Goal: Find specific page/section: Find specific page/section

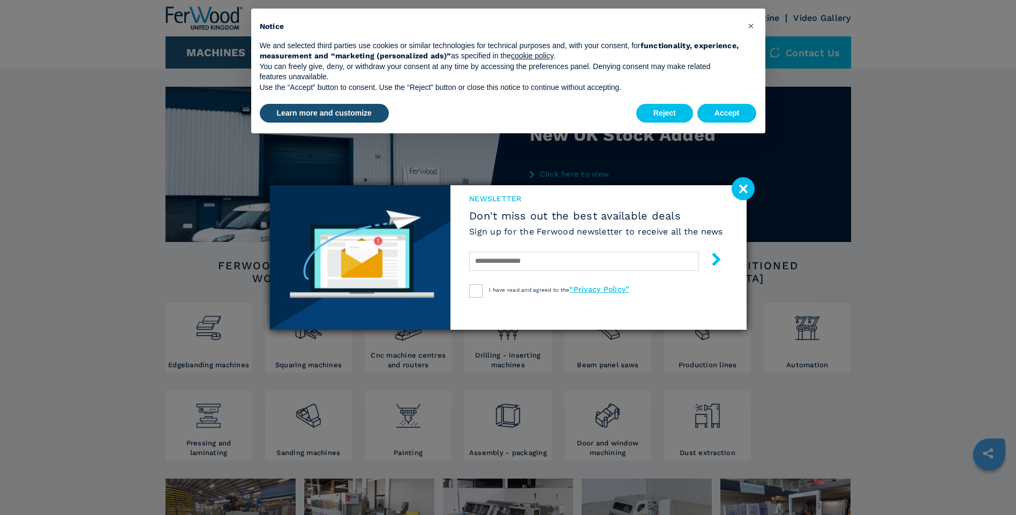
click at [745, 193] on image at bounding box center [743, 188] width 23 height 23
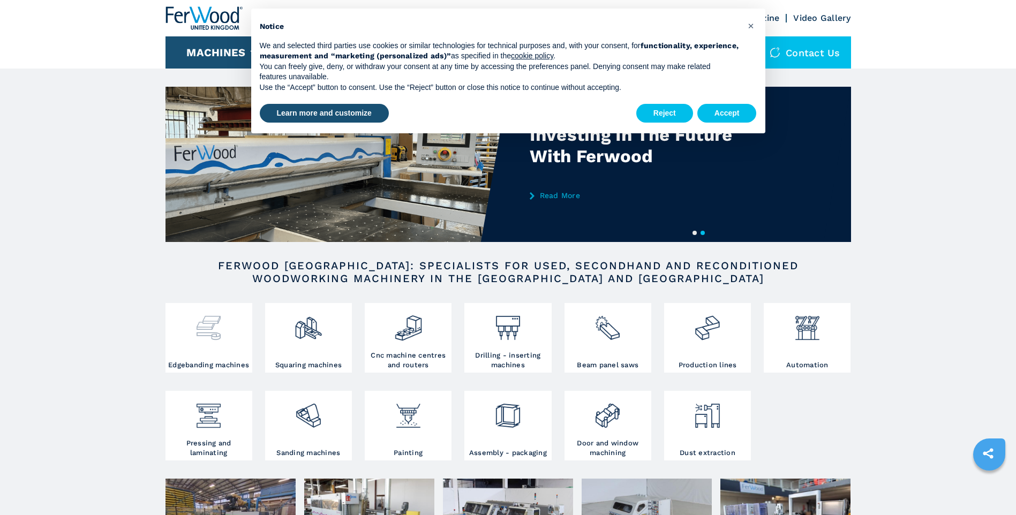
click at [195, 339] on img at bounding box center [208, 324] width 28 height 36
click at [729, 106] on button "Accept" at bounding box center [727, 113] width 59 height 19
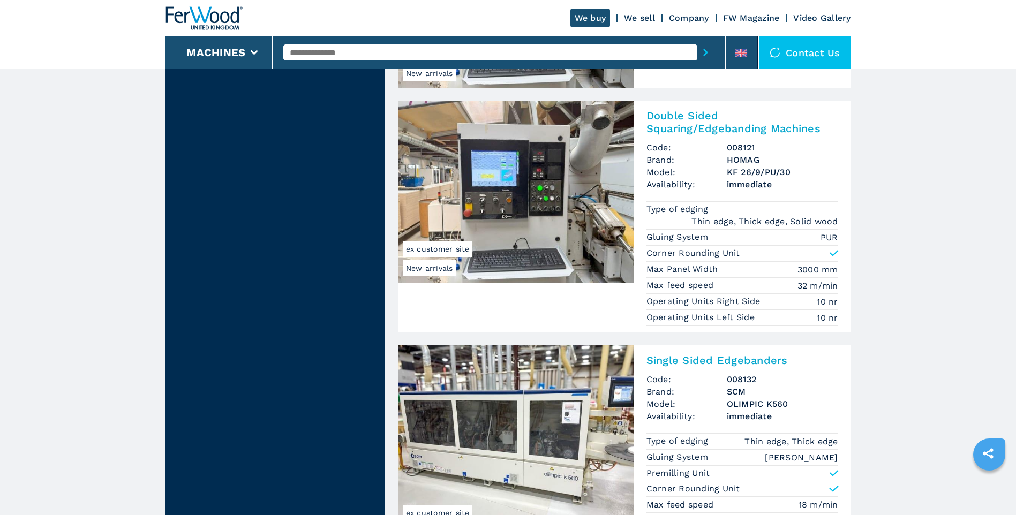
scroll to position [2375, 0]
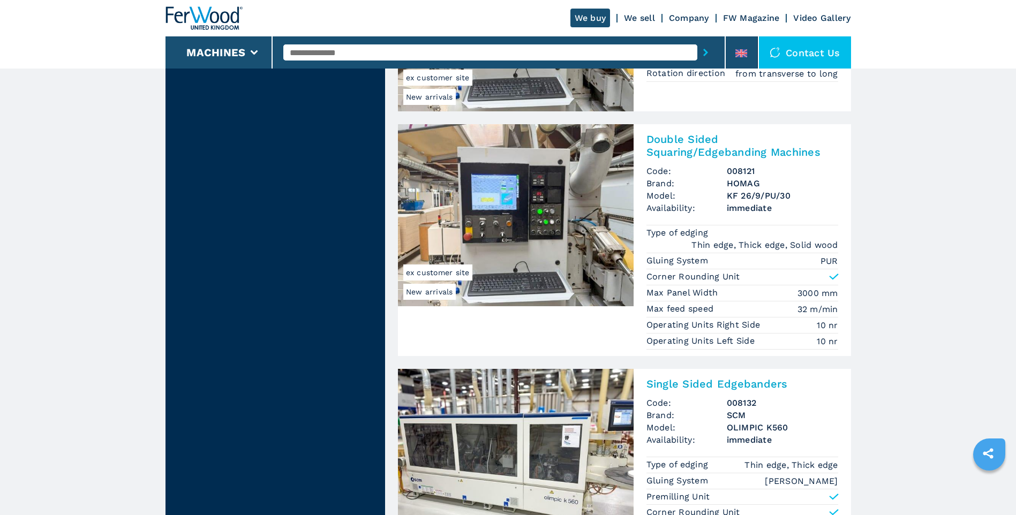
click at [713, 380] on h2 "Single Sided Edgebanders" at bounding box center [743, 384] width 192 height 13
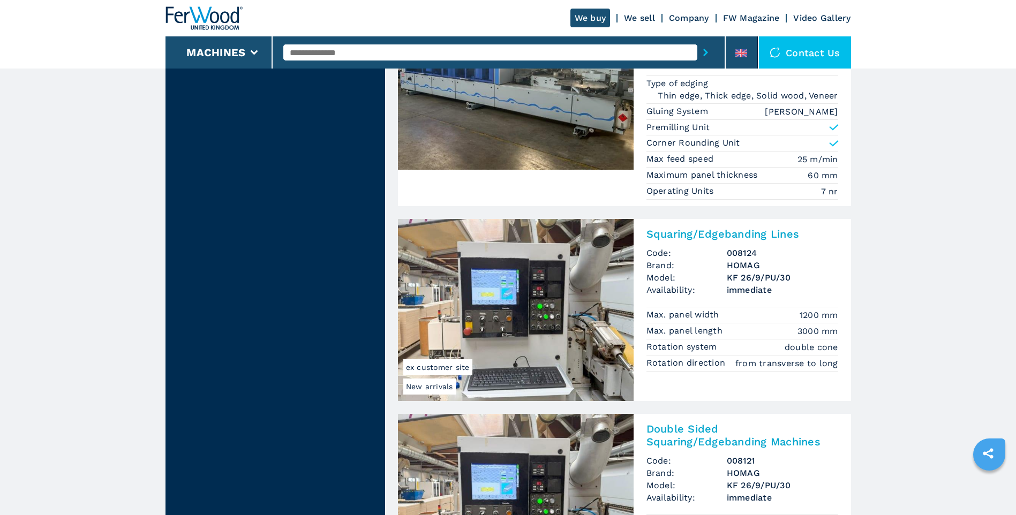
scroll to position [2000, 0]
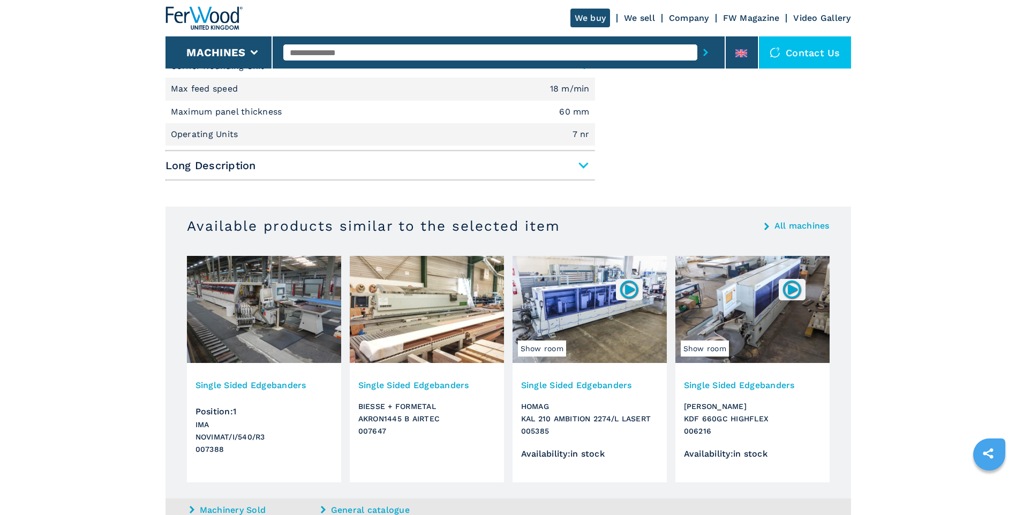
scroll to position [589, 0]
